Goal: Information Seeking & Learning: Learn about a topic

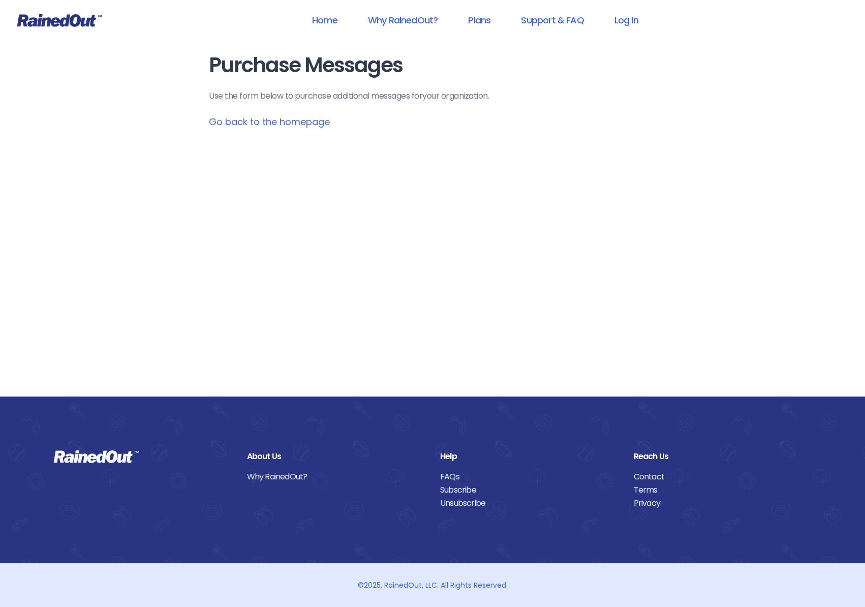
click at [258, 121] on link "Go back to the homepage" at bounding box center [269, 121] width 121 height 13
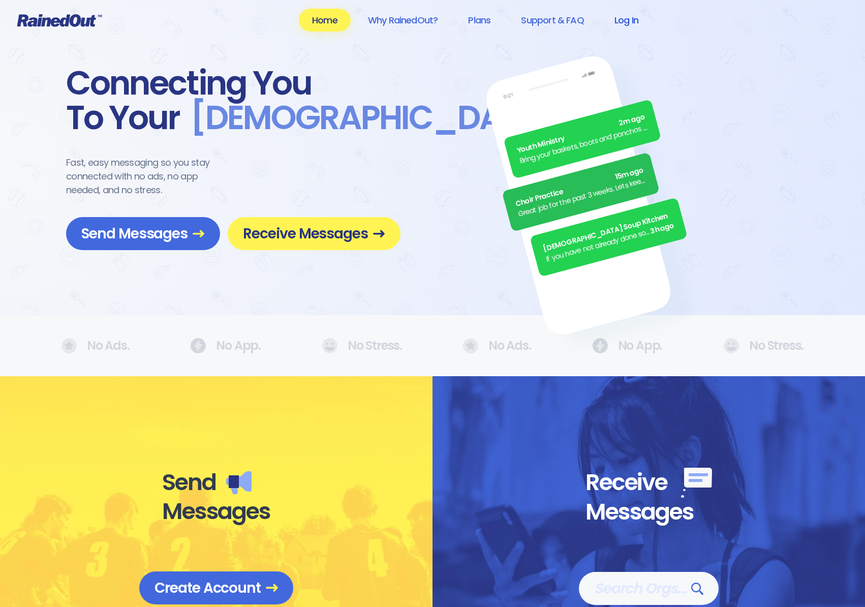
click at [632, 18] on link "Log In" at bounding box center [626, 20] width 50 height 23
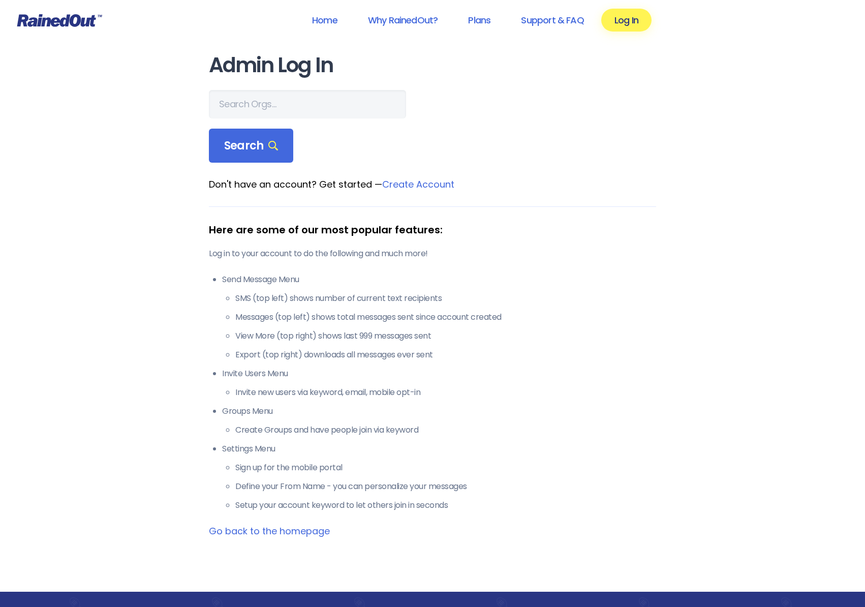
click at [413, 183] on link "Create Account" at bounding box center [418, 184] width 72 height 13
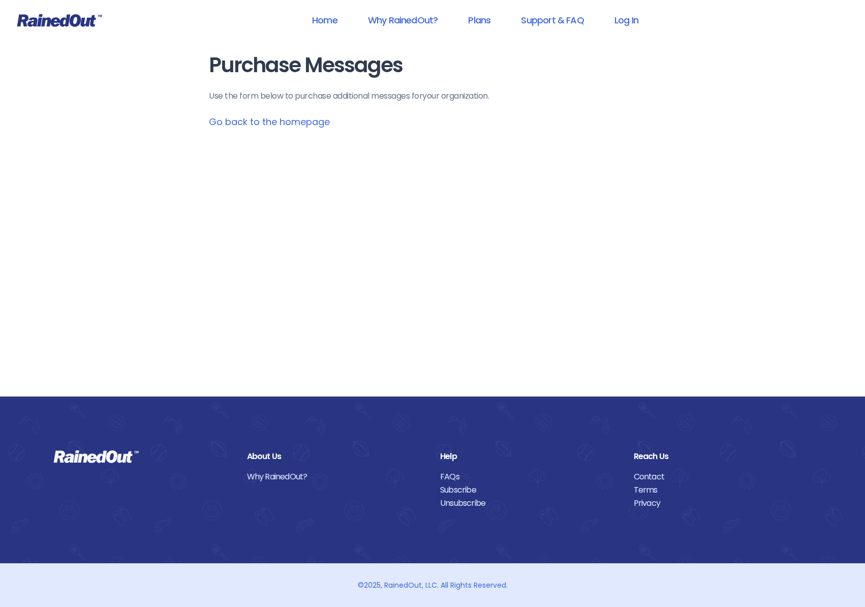
click at [302, 120] on link "Go back to the homepage" at bounding box center [269, 121] width 121 height 13
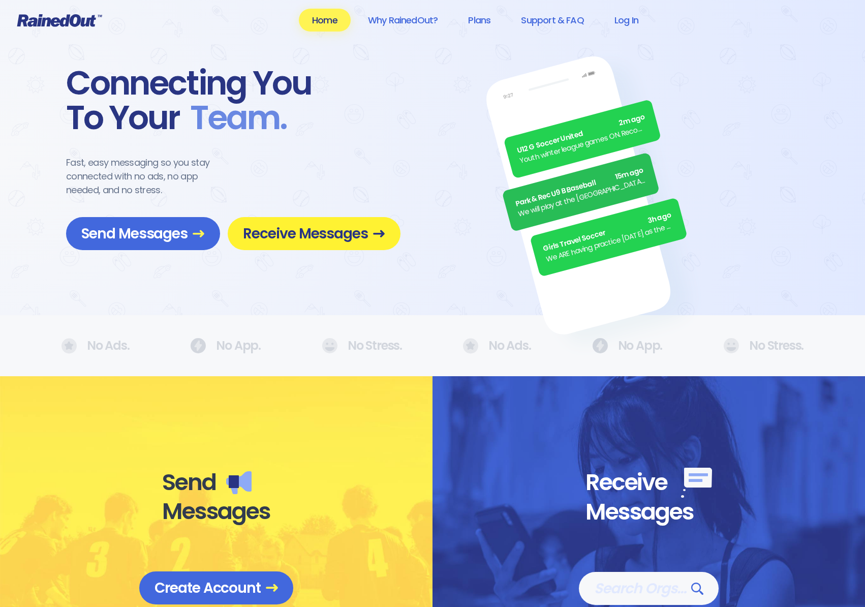
click at [277, 233] on span "Receive Messages" at bounding box center [314, 234] width 142 height 18
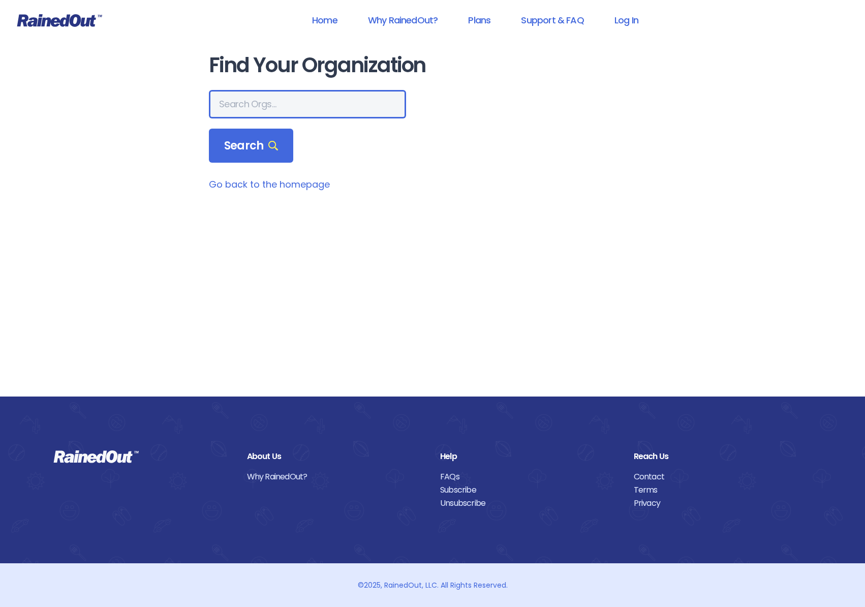
click at [257, 111] on input "text" at bounding box center [307, 104] width 197 height 28
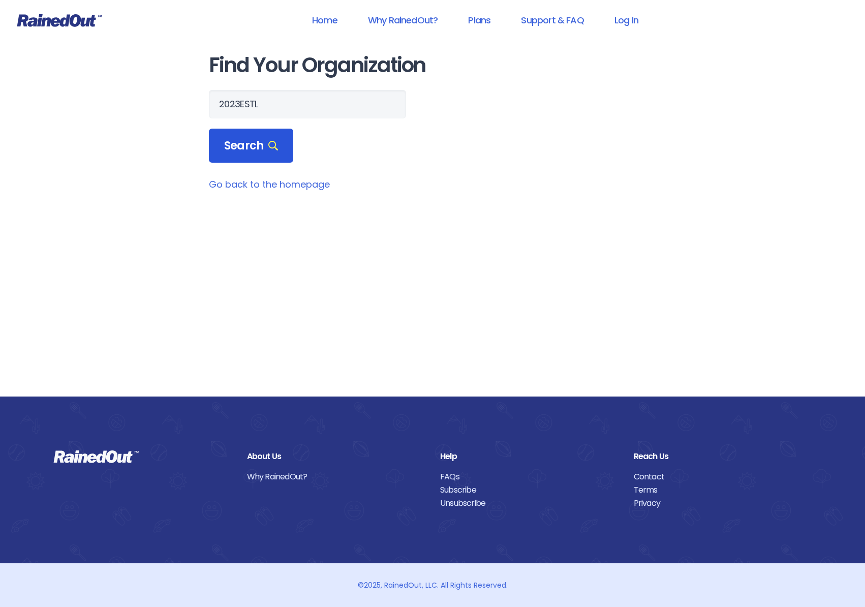
click at [270, 140] on span "Search" at bounding box center [251, 146] width 54 height 14
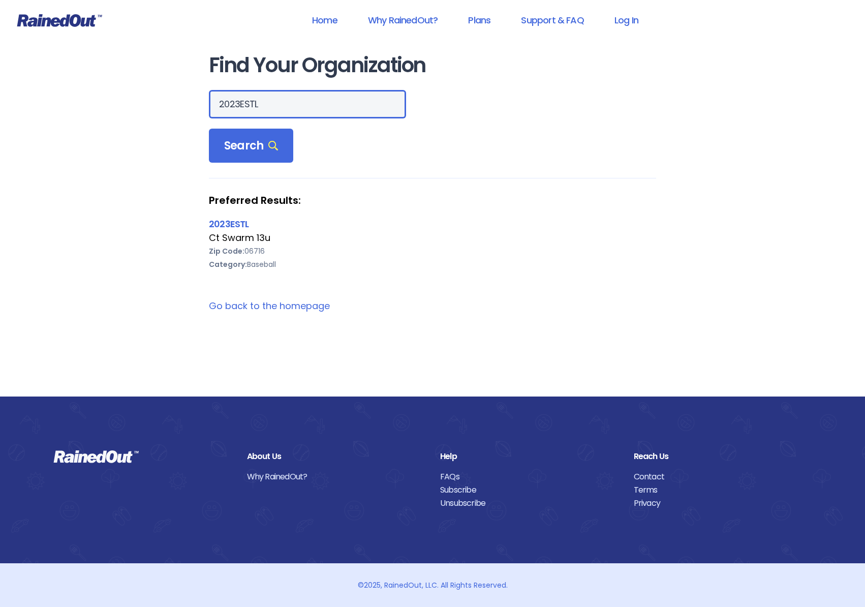
click at [239, 102] on input "2023ESTL" at bounding box center [307, 104] width 197 height 28
click at [259, 103] on input "2023 ESTL" at bounding box center [307, 104] width 197 height 28
type input "2023 ESTL"
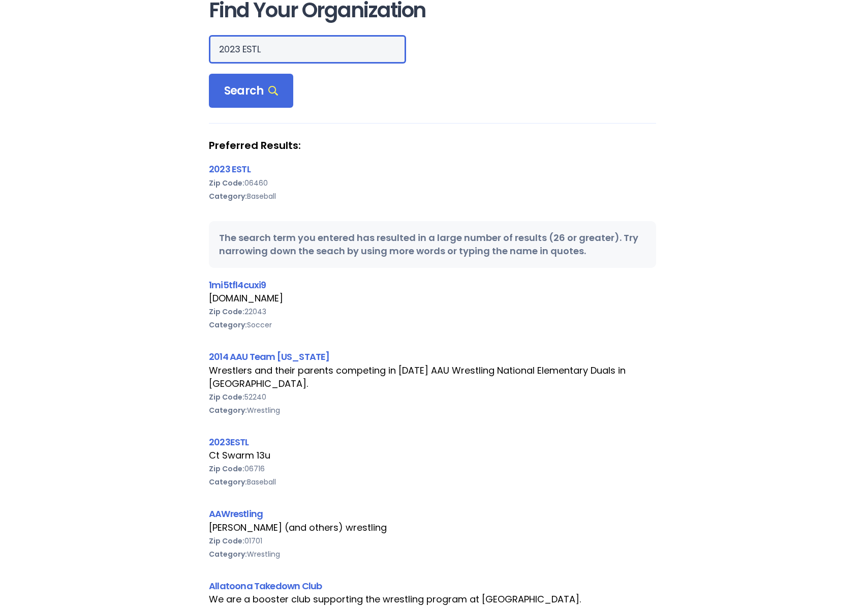
scroll to position [48, 0]
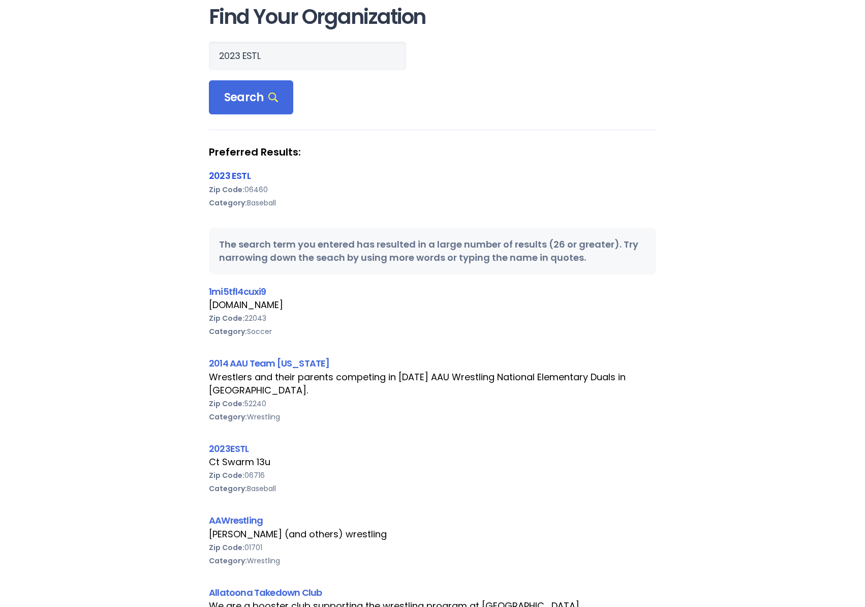
click at [239, 176] on link "2023 ESTL" at bounding box center [230, 175] width 42 height 13
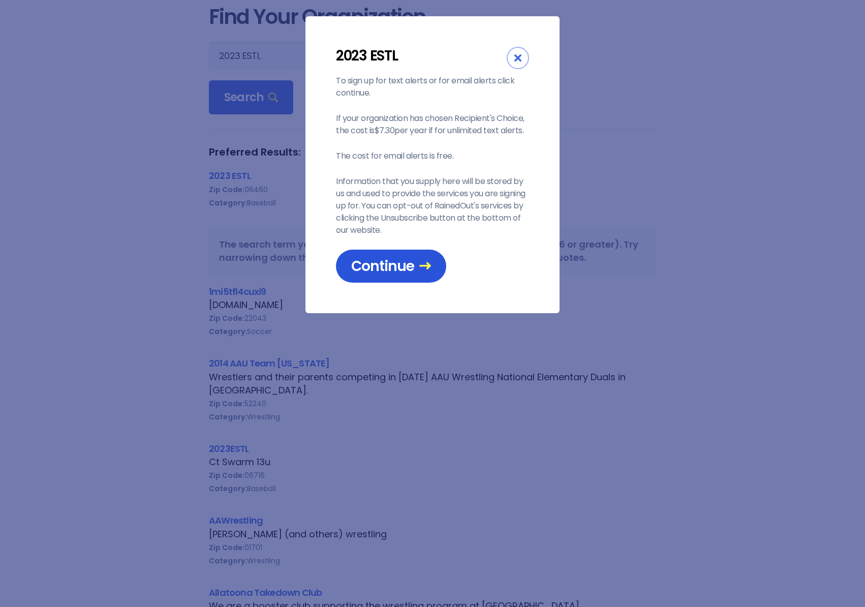
click at [397, 266] on span "Continue" at bounding box center [391, 266] width 80 height 18
